Goal: Check status: Check status

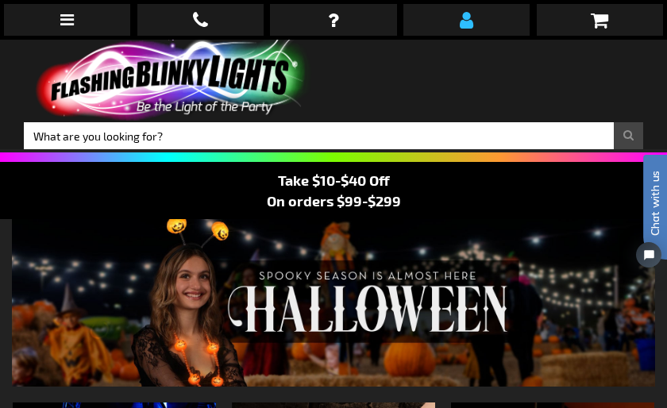
type input "[PERSON_NAME][EMAIL_ADDRESS][DOMAIN_NAME]"
click at [488, 23] on link at bounding box center [466, 20] width 126 height 32
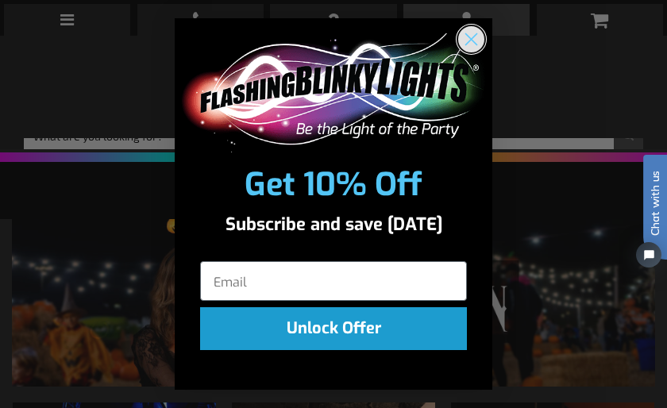
click at [471, 36] on circle "Close dialog" at bounding box center [471, 38] width 26 height 26
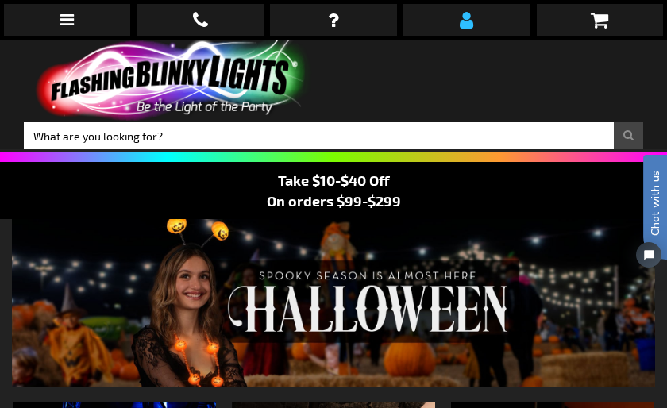
click at [450, 21] on link at bounding box center [466, 20] width 126 height 32
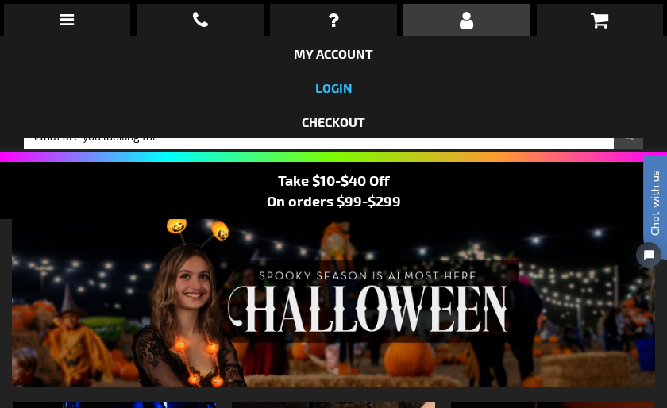
click at [330, 85] on link "login" at bounding box center [333, 87] width 37 height 15
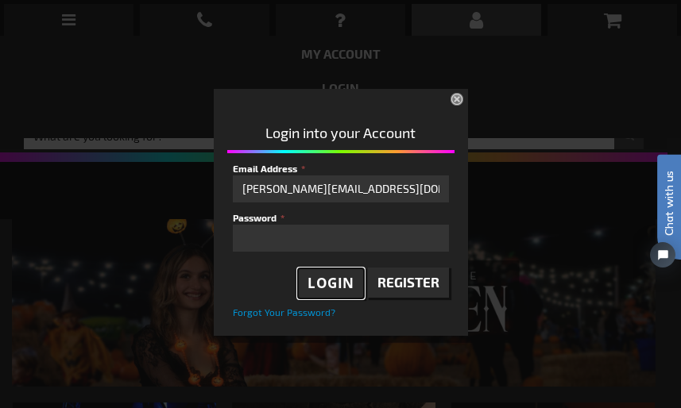
click at [336, 288] on span "Login" at bounding box center [330, 283] width 47 height 18
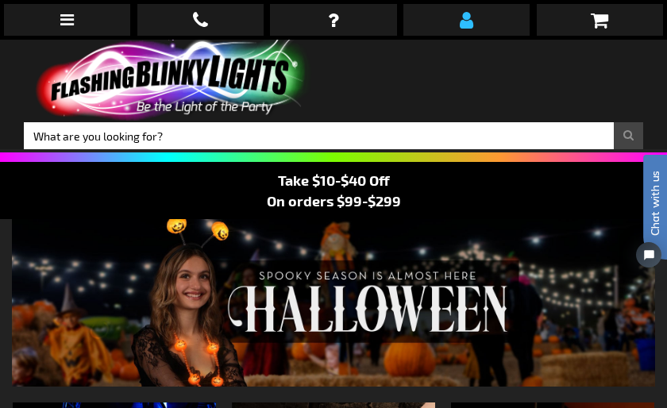
click at [464, 13] on icon at bounding box center [467, 19] width 14 height 19
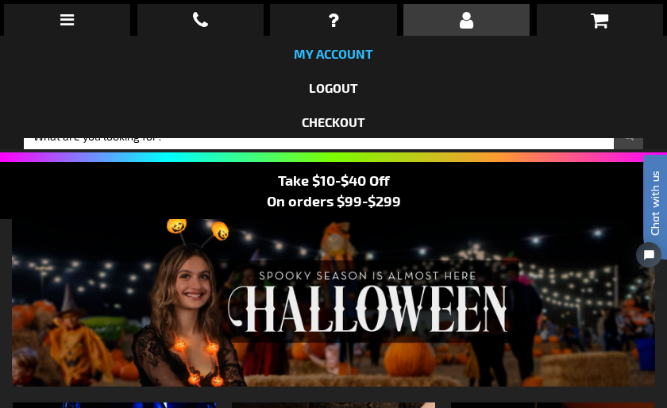
click at [327, 50] on link "My Account" at bounding box center [333, 53] width 79 height 15
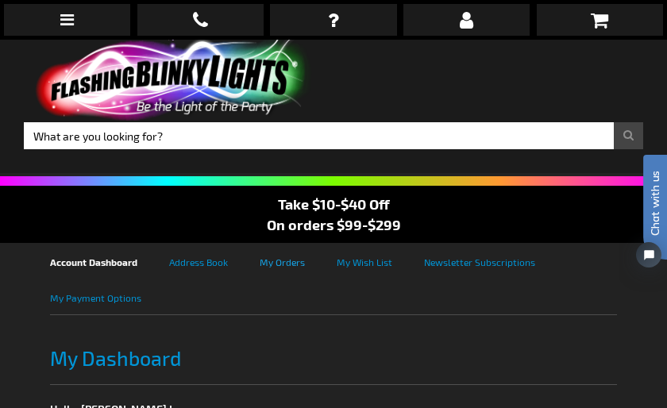
click at [267, 262] on link "My Orders" at bounding box center [298, 261] width 77 height 36
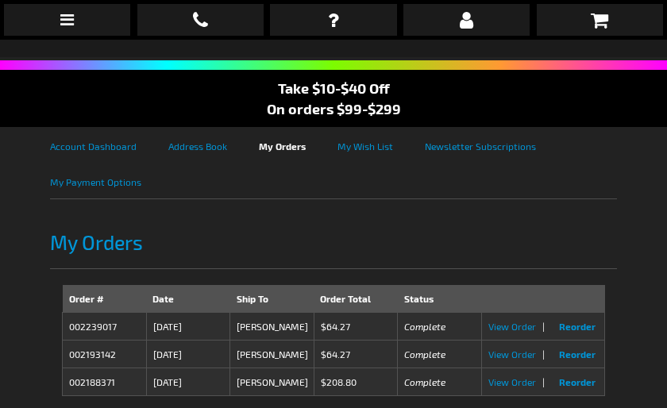
scroll to position [159, 0]
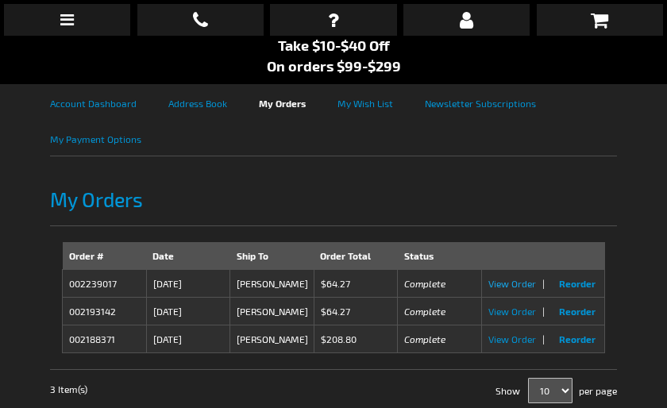
click at [506, 281] on span "View Order" at bounding box center [512, 283] width 48 height 11
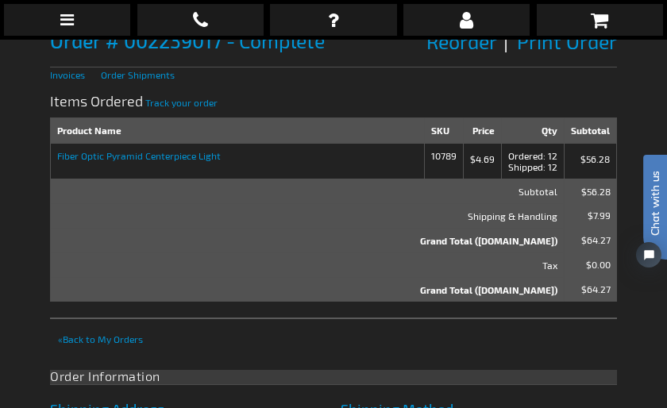
click at [443, 158] on td "10789" at bounding box center [444, 161] width 39 height 36
copy td "10789"
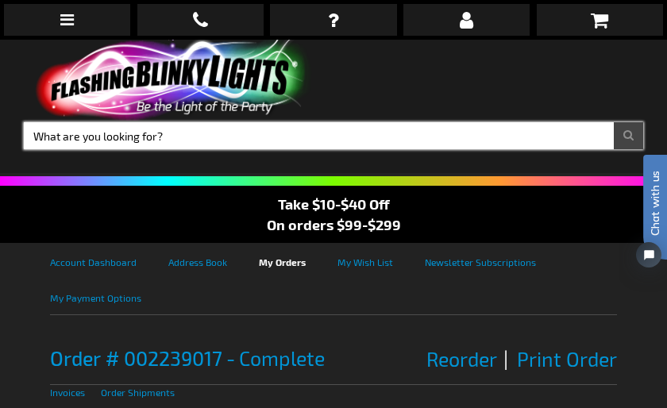
click at [276, 141] on input "Search" at bounding box center [334, 135] width 620 height 27
paste input "10789"
type input "10789"
click at [614, 122] on button "Search" at bounding box center [628, 135] width 29 height 27
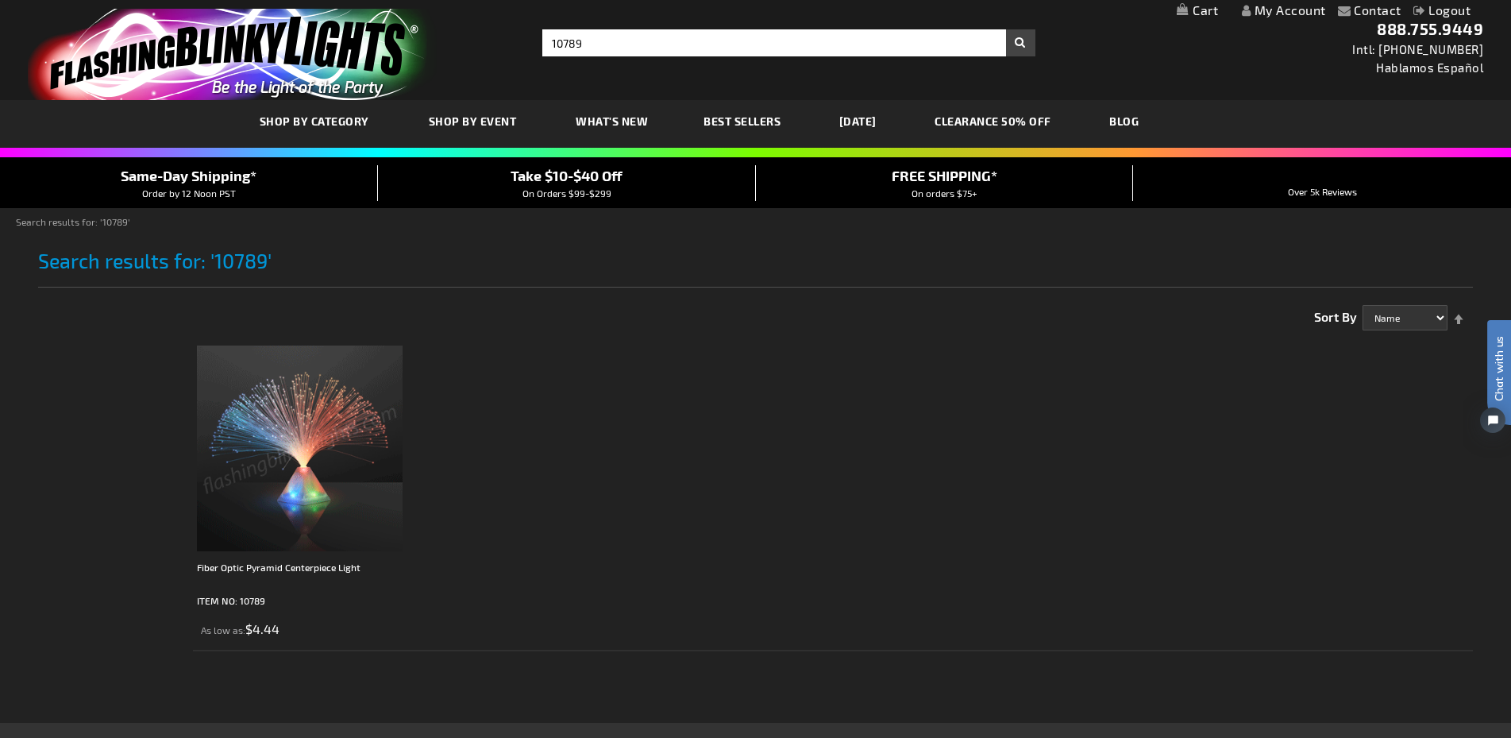
click at [666, 402] on ol "Fiber Optic Pyramid Centerpiece Light ITEM NO: 10789 As low as $4.44" at bounding box center [833, 495] width 1281 height 314
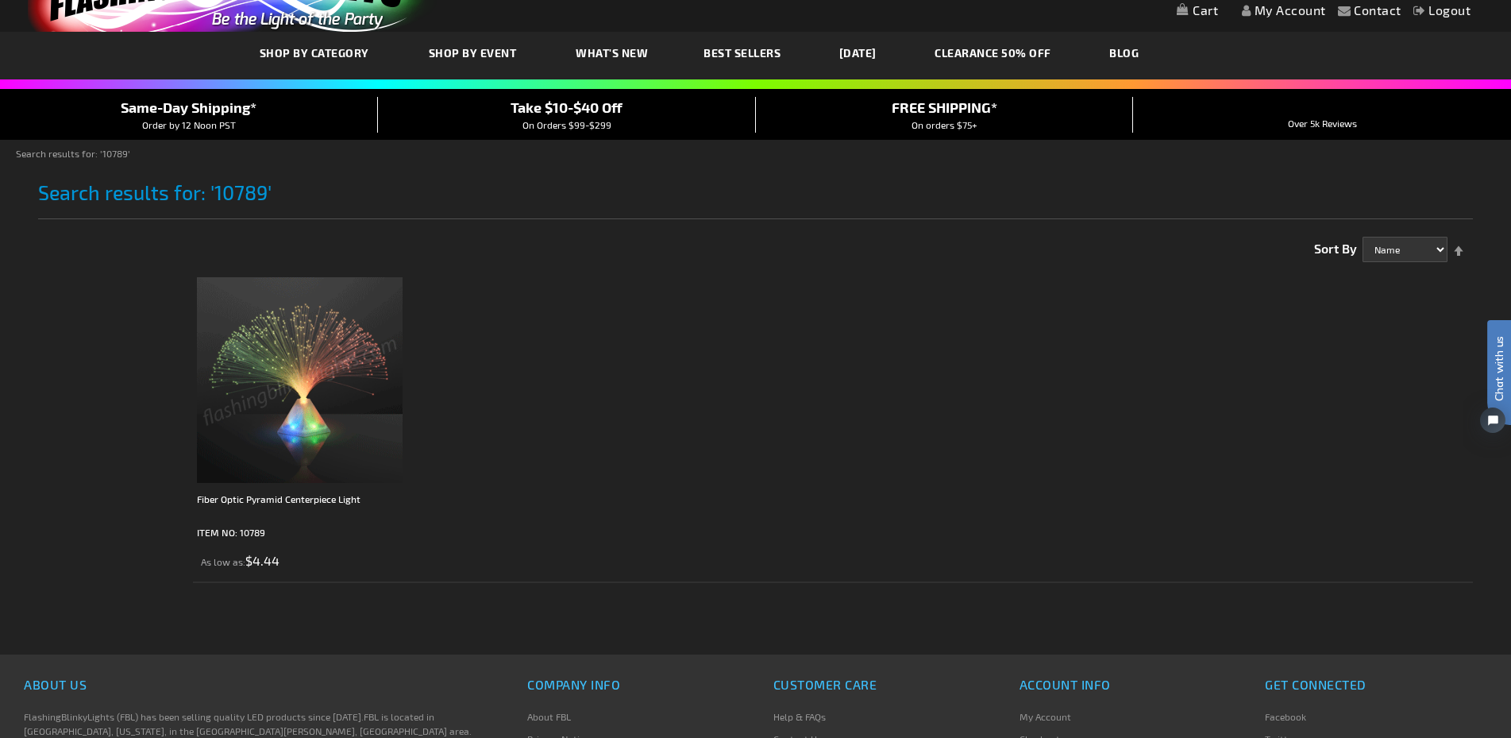
scroll to position [159, 0]
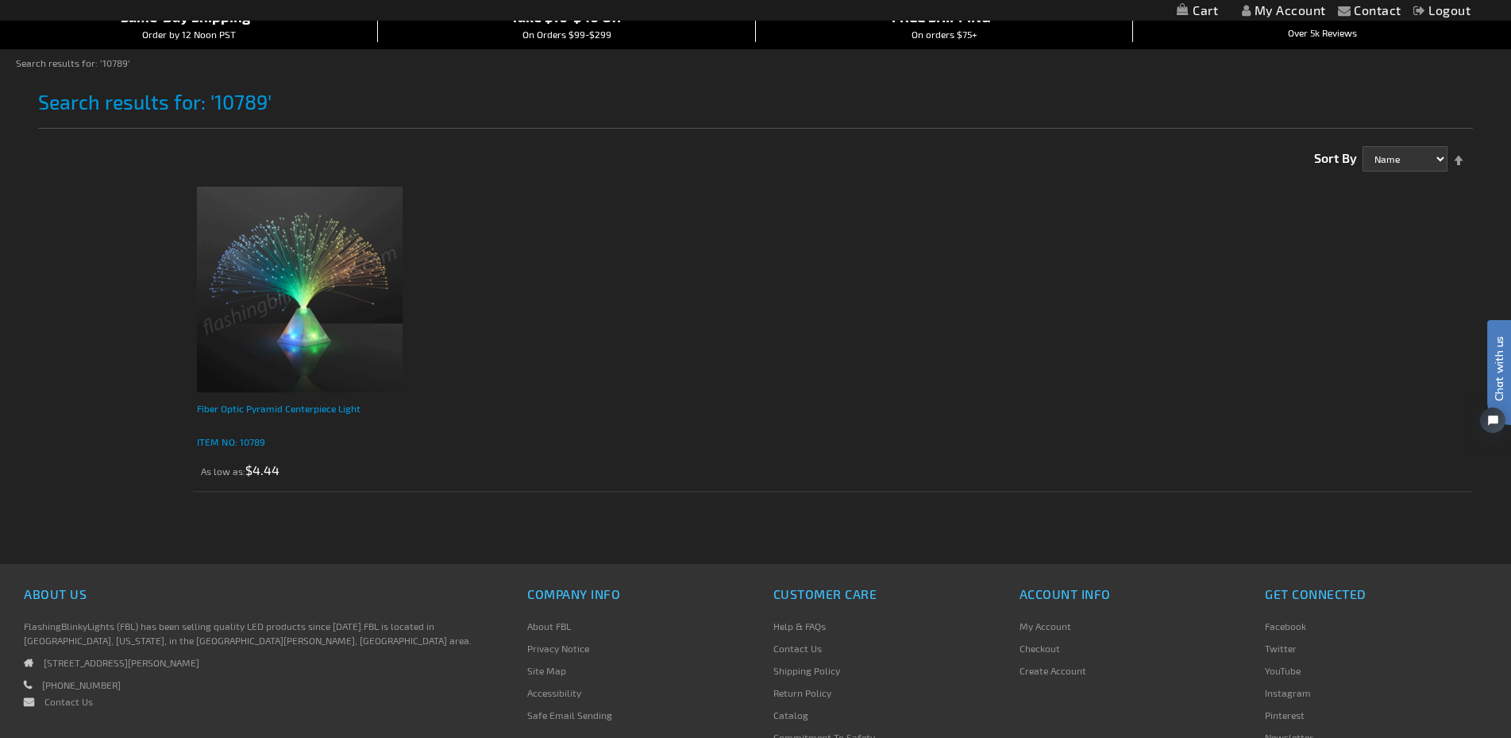
click at [257, 407] on p "ITEM NO: 10789" at bounding box center [300, 442] width 206 height 16
